Goal: Task Accomplishment & Management: Use online tool/utility

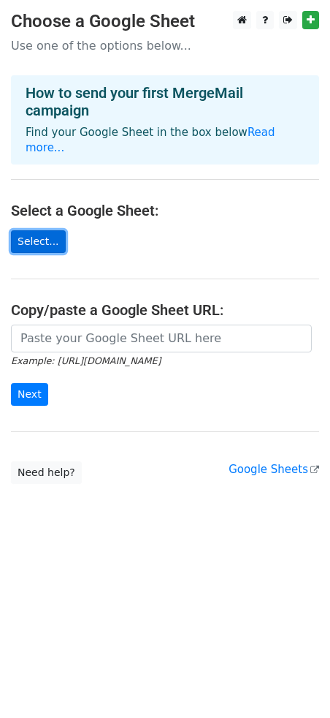
click at [34, 230] on link "Select..." at bounding box center [38, 241] width 55 height 23
click at [26, 230] on link "Select..." at bounding box center [38, 241] width 55 height 23
click at [48, 230] on link "Select..." at bounding box center [38, 241] width 55 height 23
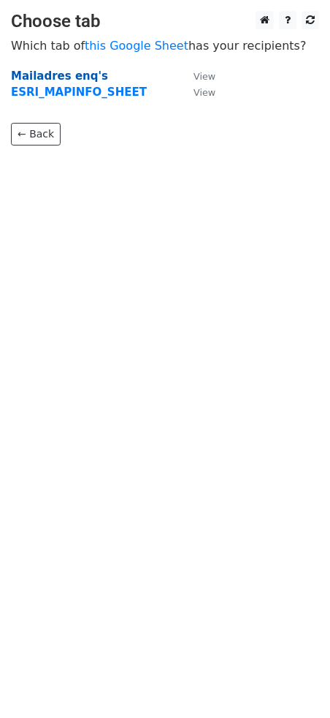
click at [31, 79] on strong "Mailadres enq's" at bounding box center [59, 75] width 97 height 13
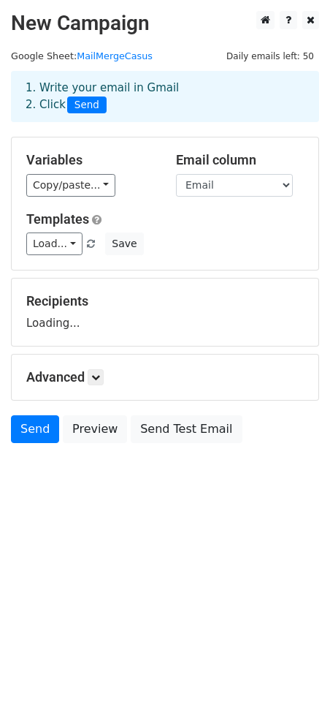
click at [209, 75] on div "1. Write your email in Gmail 2. Click Send" at bounding box center [165, 96] width 309 height 51
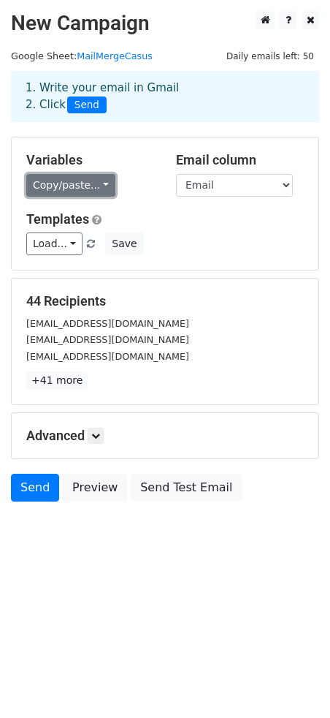
click at [99, 181] on link "Copy/paste..." at bounding box center [70, 185] width 89 height 23
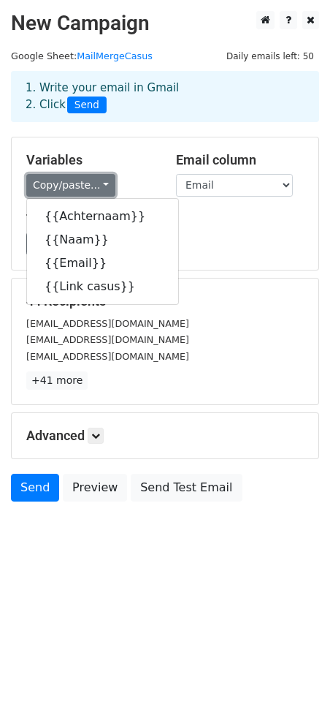
click at [99, 181] on link "Copy/paste..." at bounding box center [70, 185] width 89 height 23
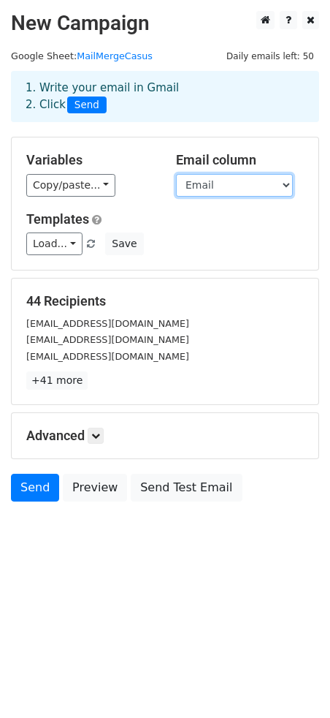
click at [208, 184] on select "Achternaam Naam Email Link casus" at bounding box center [234, 185] width 117 height 23
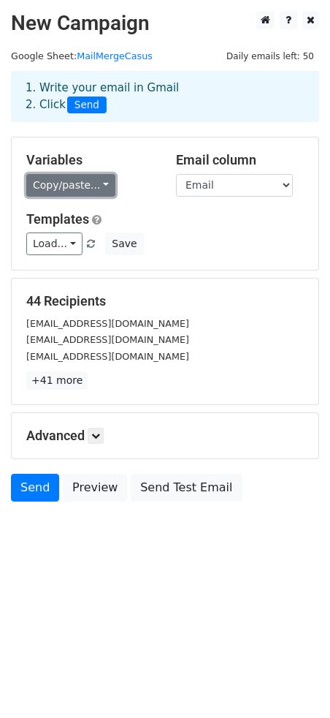
click at [95, 192] on link "Copy/paste..." at bounding box center [70, 185] width 89 height 23
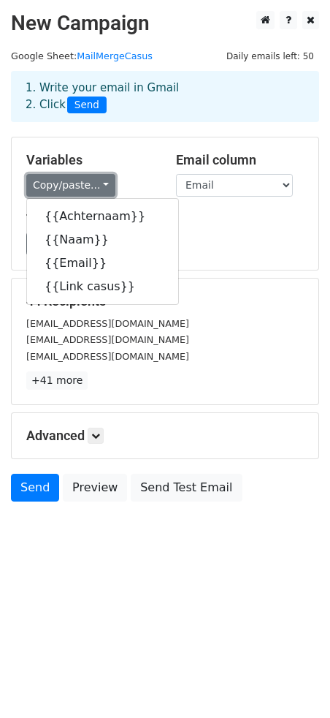
click at [95, 191] on link "Copy/paste..." at bounding box center [70, 185] width 89 height 23
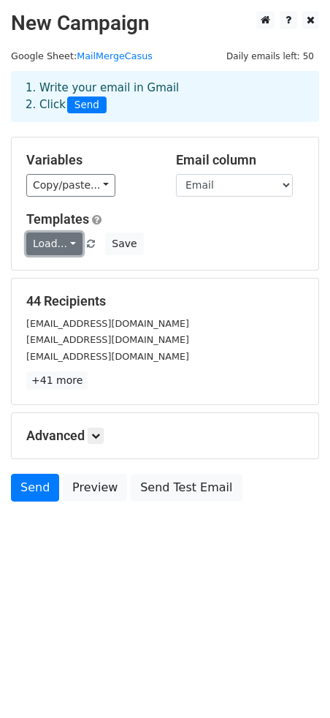
click at [57, 250] on link "Load..." at bounding box center [54, 243] width 56 height 23
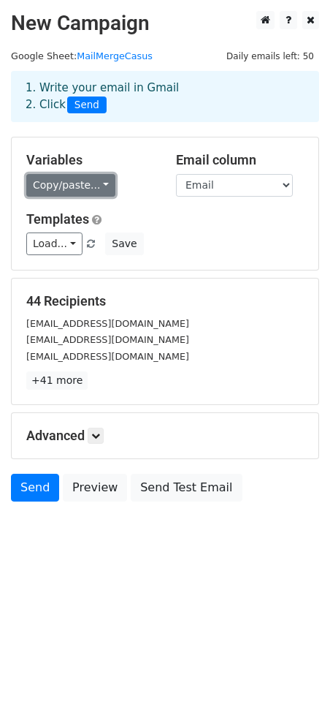
click at [84, 187] on link "Copy/paste..." at bounding box center [70, 185] width 89 height 23
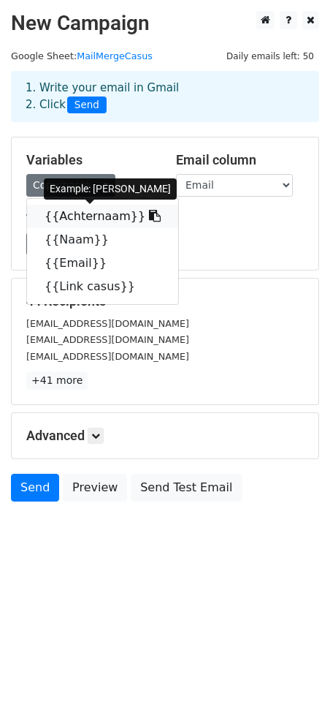
click at [65, 218] on link "{{Achternaam}}" at bounding box center [102, 216] width 151 height 23
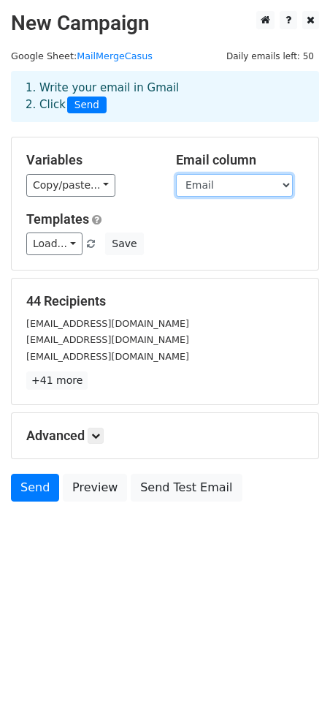
click at [205, 185] on select "Achternaam Naam Email Link casus" at bounding box center [234, 185] width 117 height 23
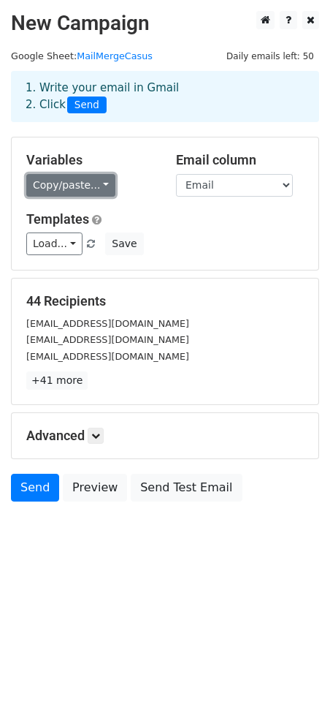
click at [67, 182] on link "Copy/paste..." at bounding box center [70, 185] width 89 height 23
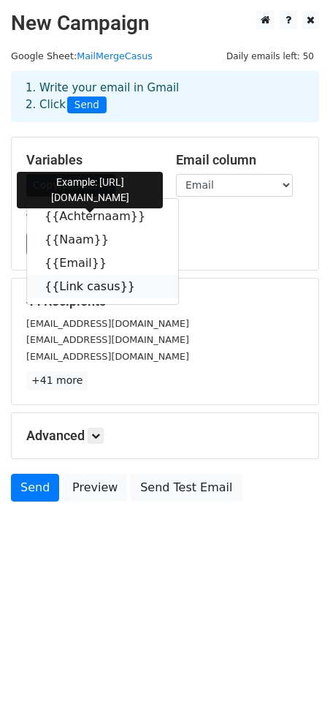
click at [139, 286] on icon at bounding box center [145, 286] width 12 height 12
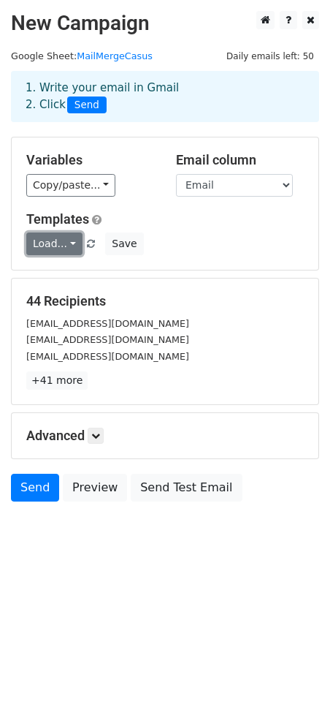
click at [65, 243] on link "Load..." at bounding box center [54, 243] width 56 height 23
click at [60, 244] on link "Load..." at bounding box center [54, 243] width 56 height 23
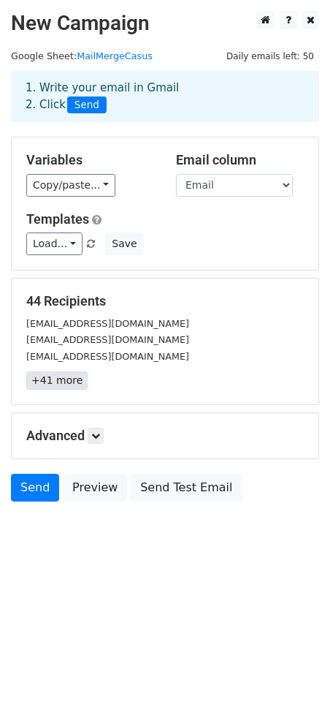
click at [72, 372] on link "+41 more" at bounding box center [56, 380] width 61 height 18
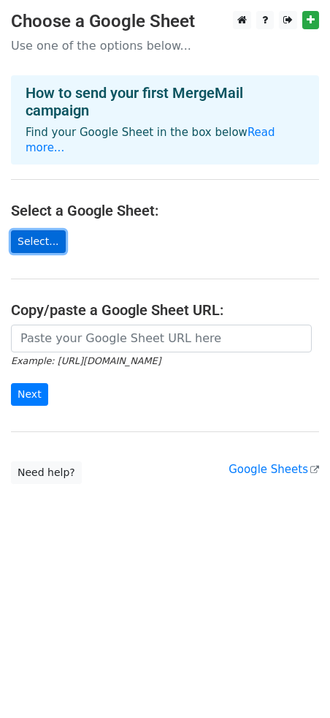
click at [35, 230] on link "Select..." at bounding box center [38, 241] width 55 height 23
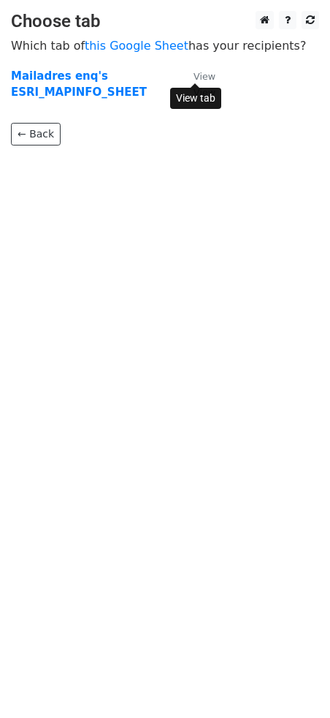
click at [211, 80] on small "View" at bounding box center [205, 76] width 22 height 11
click at [56, 72] on strong "Mailadres enq's" at bounding box center [59, 75] width 97 height 13
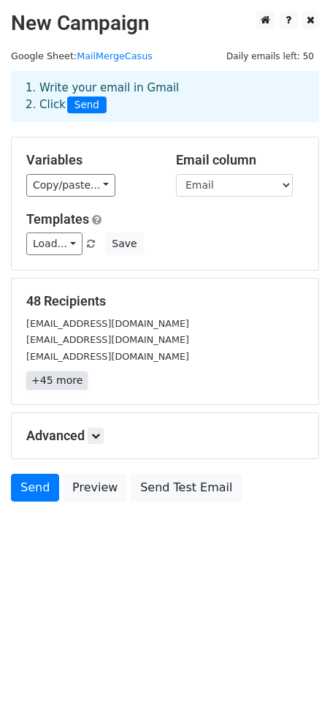
click at [54, 379] on link "+45 more" at bounding box center [56, 380] width 61 height 18
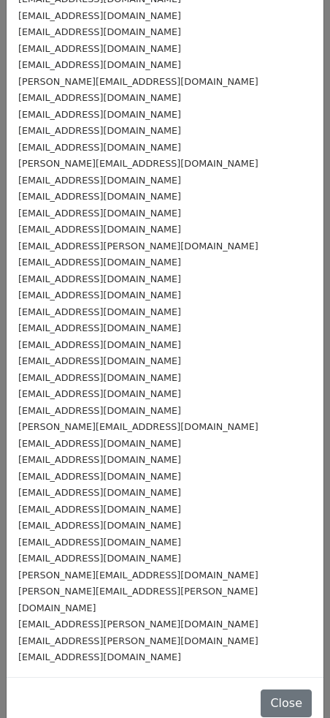
scroll to position [204, 0]
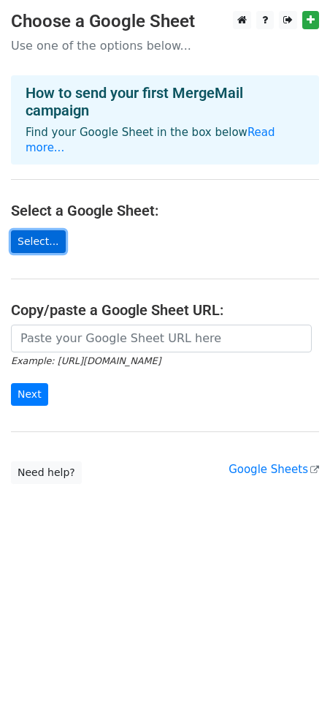
click at [24, 230] on link "Select..." at bounding box center [38, 241] width 55 height 23
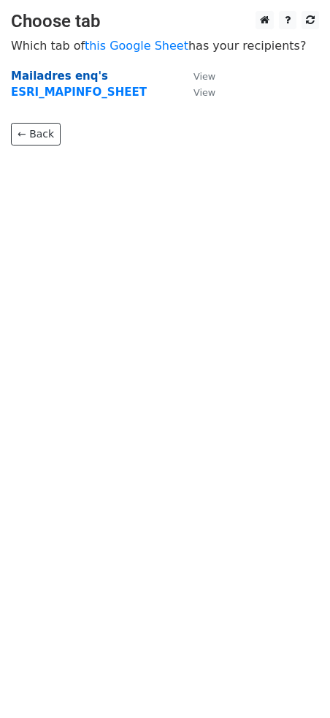
click at [67, 78] on strong "Mailadres enq's" at bounding box center [59, 75] width 97 height 13
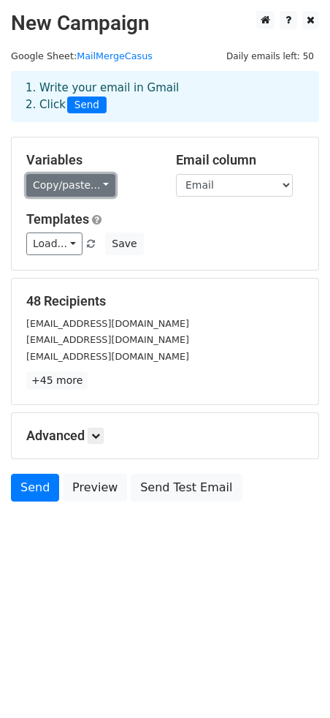
click at [106, 178] on link "Copy/paste..." at bounding box center [70, 185] width 89 height 23
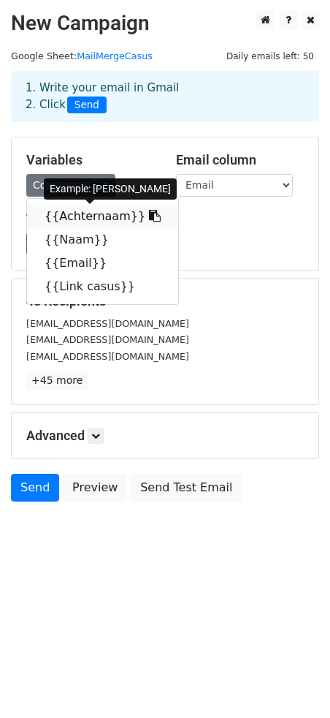
click at [149, 215] on icon at bounding box center [155, 216] width 12 height 12
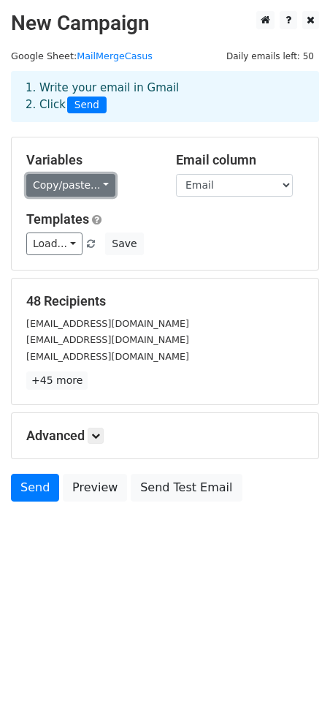
click at [99, 183] on link "Copy/paste..." at bounding box center [70, 185] width 89 height 23
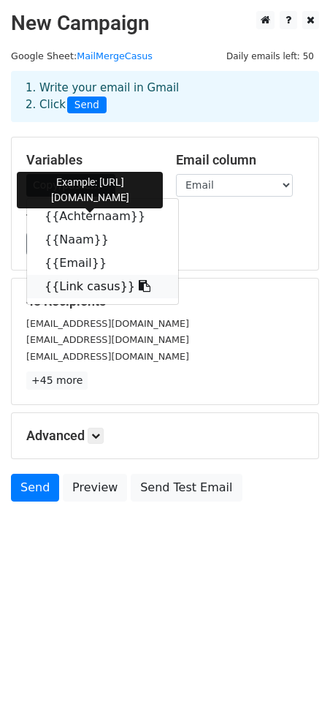
click at [139, 288] on icon at bounding box center [145, 286] width 12 height 12
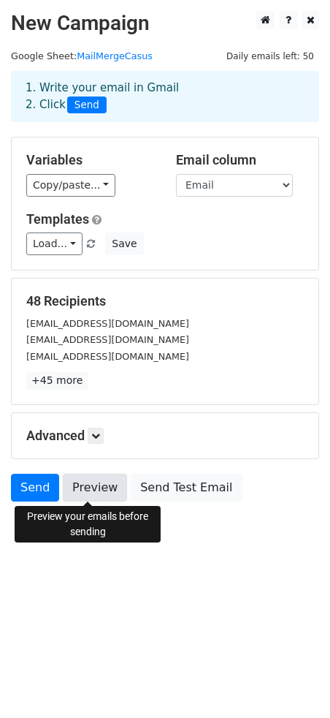
click at [80, 493] on link "Preview" at bounding box center [95, 488] width 64 height 28
click at [86, 491] on link "Preview" at bounding box center [95, 488] width 64 height 28
click at [102, 485] on link "Preview" at bounding box center [95, 488] width 64 height 28
click at [89, 479] on link "Preview" at bounding box center [95, 488] width 64 height 28
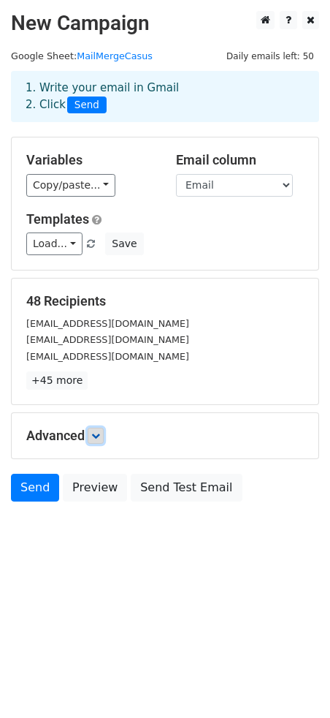
click at [99, 432] on icon at bounding box center [95, 435] width 9 height 9
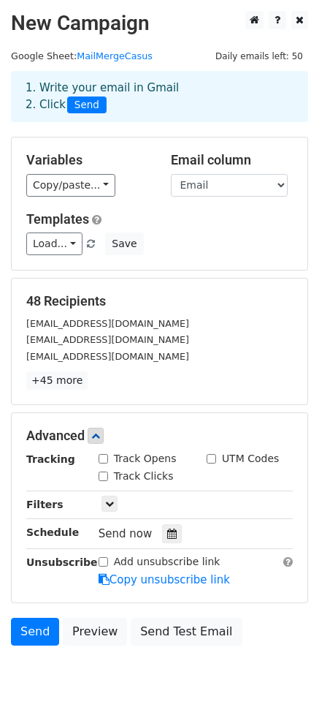
click at [102, 460] on input "Track Opens" at bounding box center [104, 459] width 10 height 10
checkbox input "true"
click at [105, 477] on input "Track Clicks" at bounding box center [104, 477] width 10 height 10
checkbox input "true"
click at [113, 504] on icon at bounding box center [109, 503] width 9 height 9
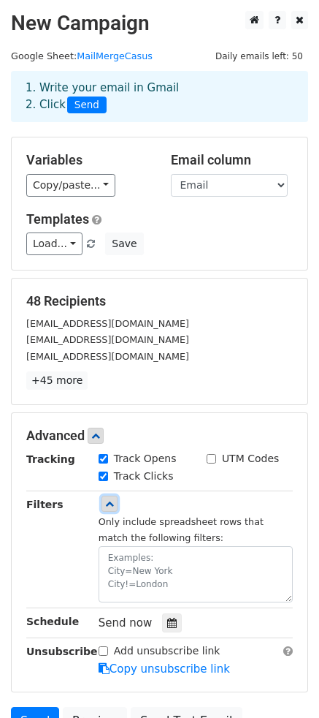
click at [113, 504] on icon at bounding box center [109, 503] width 9 height 9
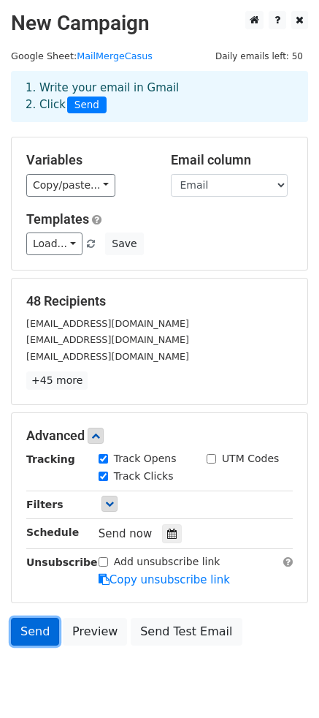
click at [26, 627] on link "Send" at bounding box center [35, 632] width 48 height 28
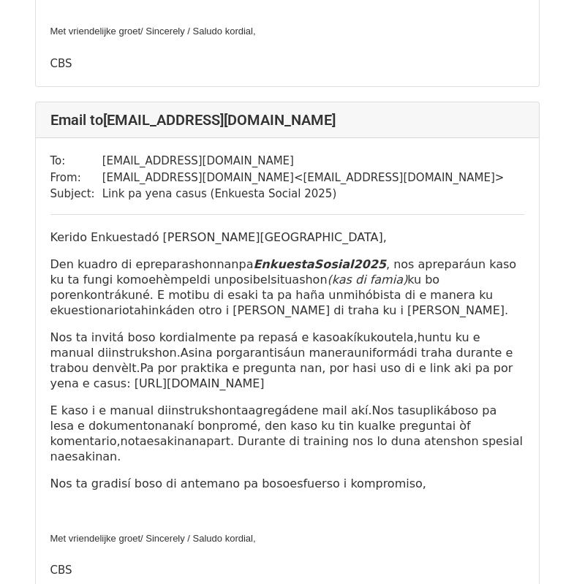
scroll to position [1535, 0]
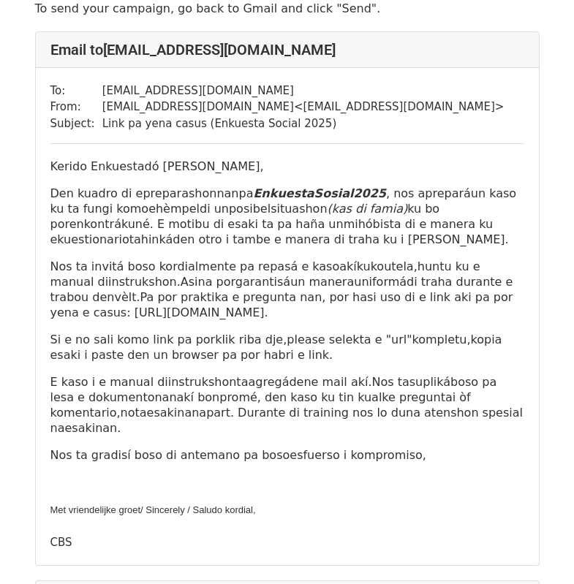
scroll to position [146, 0]
